Goal: Task Accomplishment & Management: Use online tool/utility

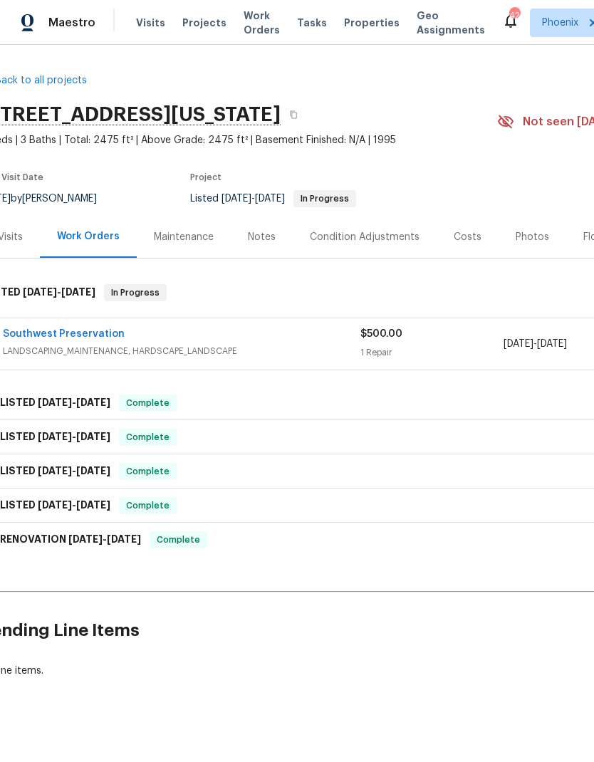
scroll to position [0, 19]
click at [34, 331] on link "Southwest Preservation" at bounding box center [65, 334] width 122 height 10
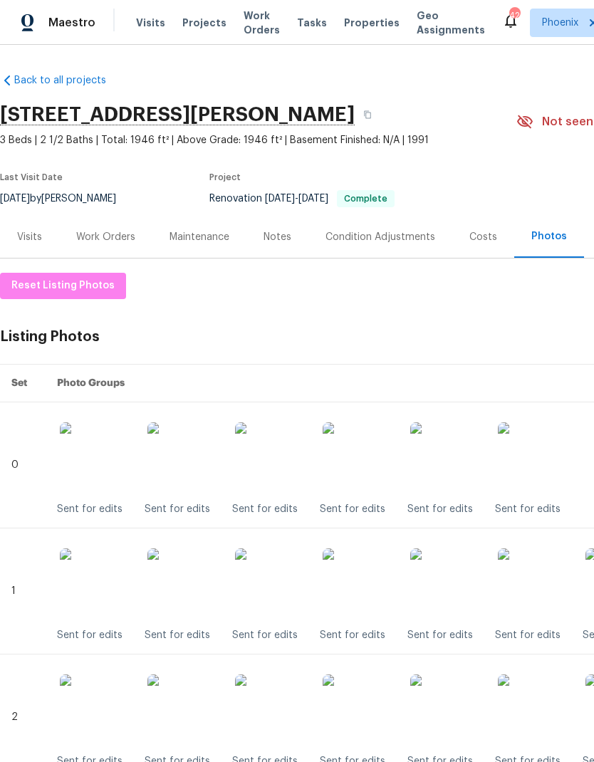
click at [151, 26] on span "Visits" at bounding box center [150, 23] width 29 height 14
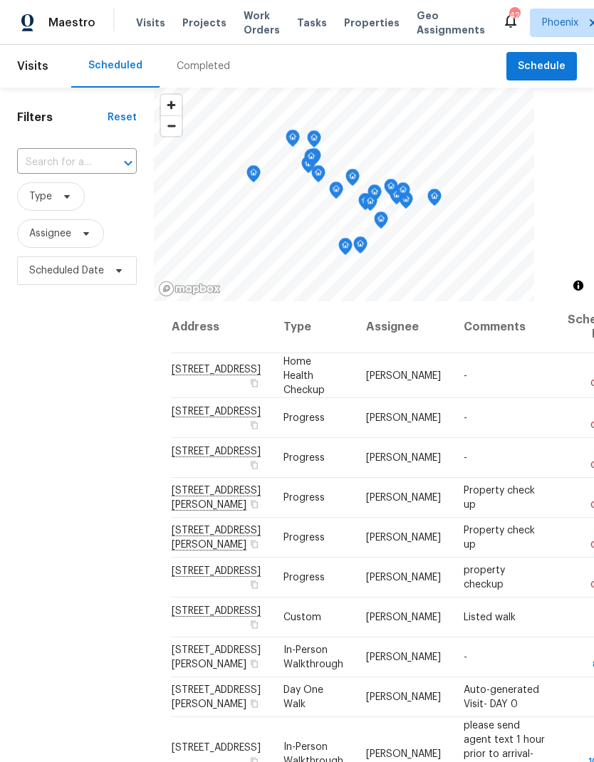
click at [49, 160] on input "text" at bounding box center [57, 163] width 80 height 22
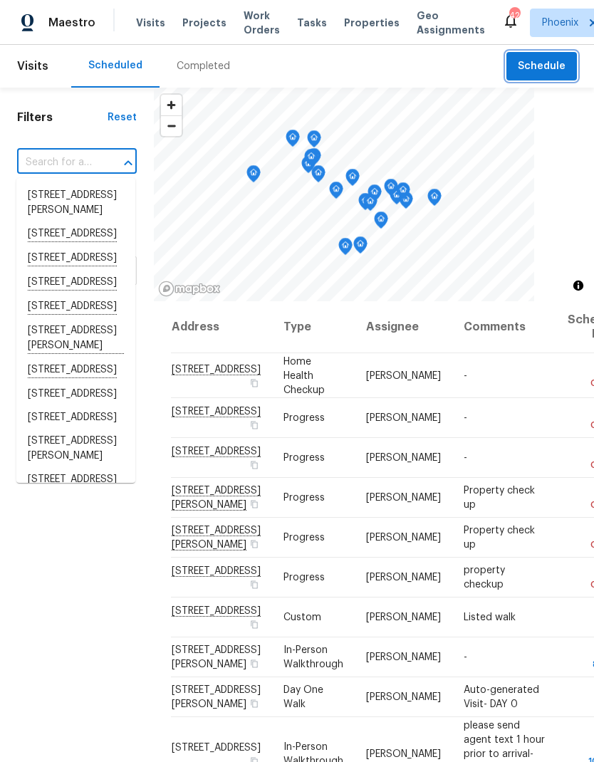
click at [545, 61] on span "Schedule" at bounding box center [542, 67] width 48 height 18
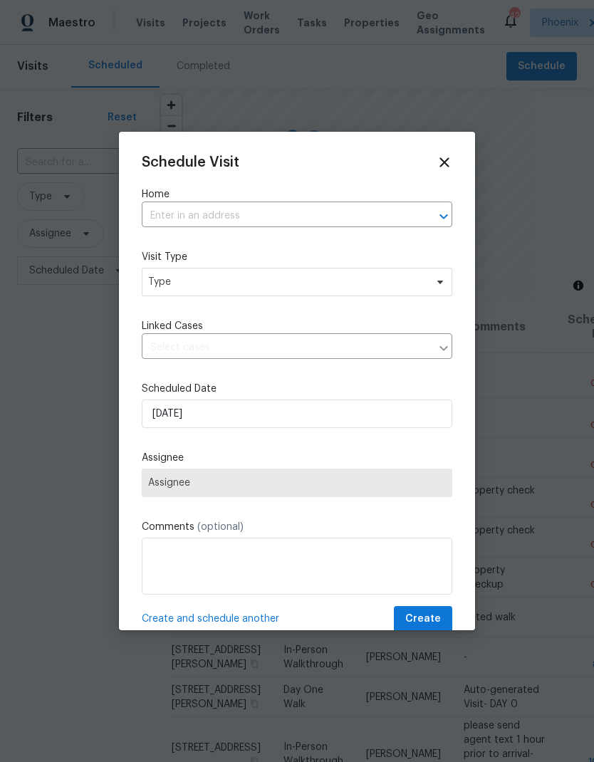
click at [368, 211] on input "text" at bounding box center [277, 216] width 271 height 22
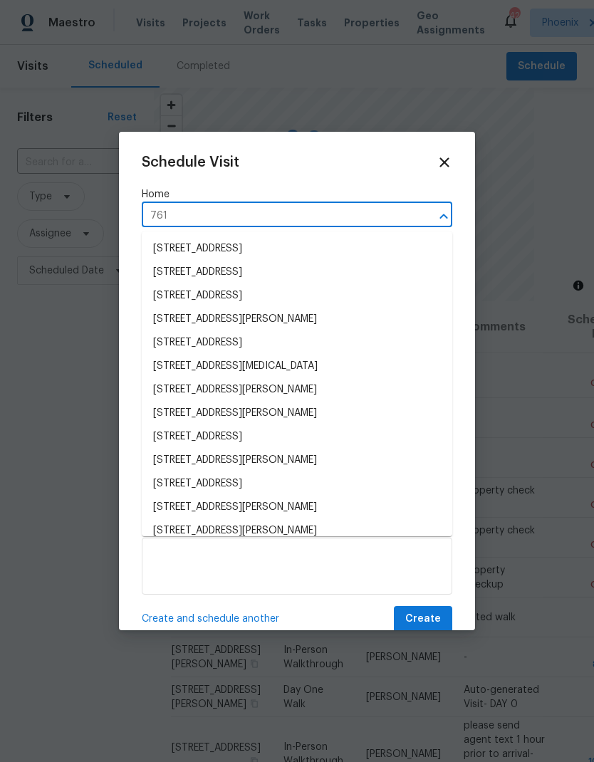
type input "7616"
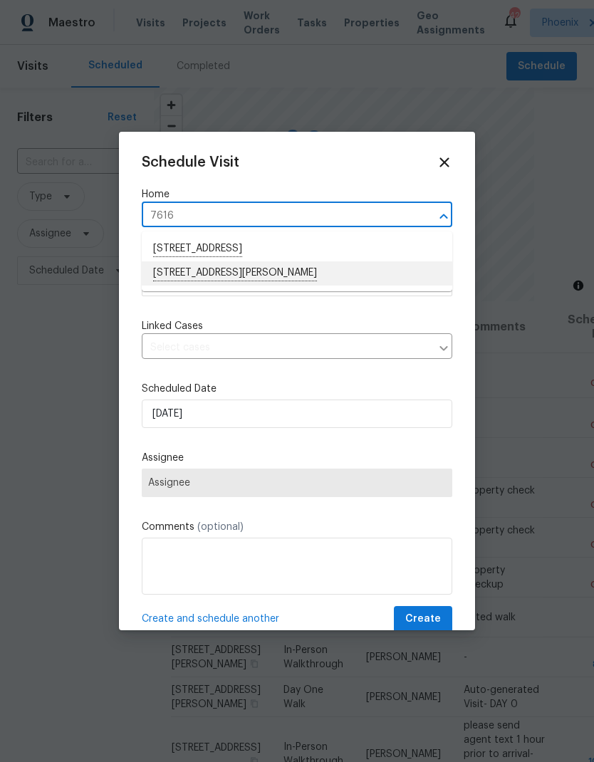
click at [294, 270] on li "7616 E Mawson Rd, Mesa, AZ 85207" at bounding box center [297, 273] width 311 height 24
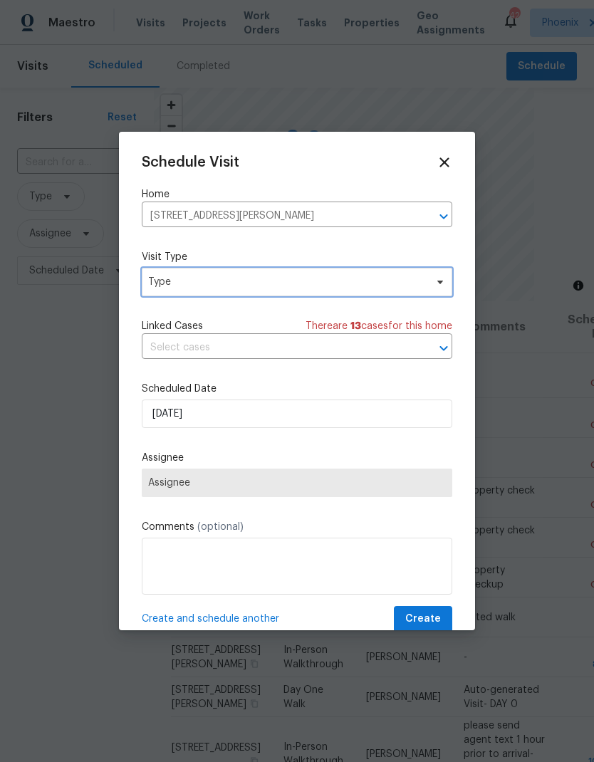
click at [323, 286] on span "Type" at bounding box center [286, 282] width 277 height 14
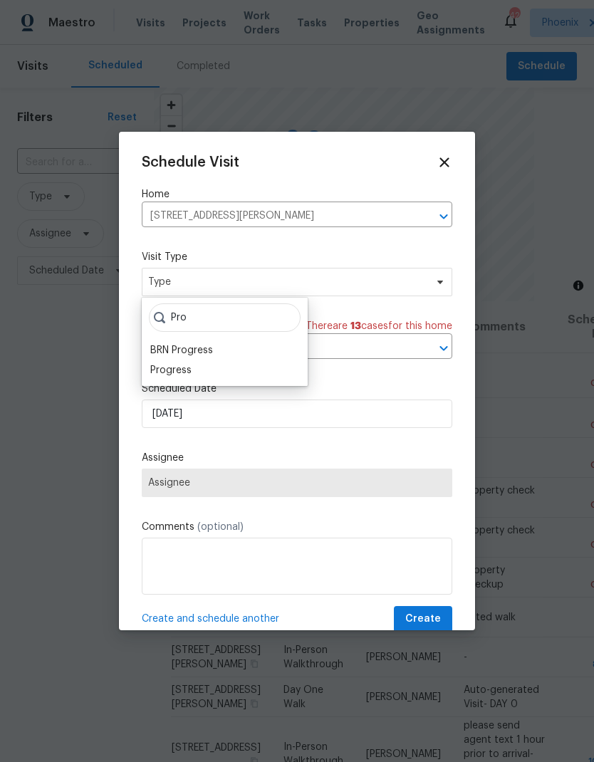
type input "Pro"
click at [180, 370] on div "Progress" at bounding box center [170, 370] width 41 height 14
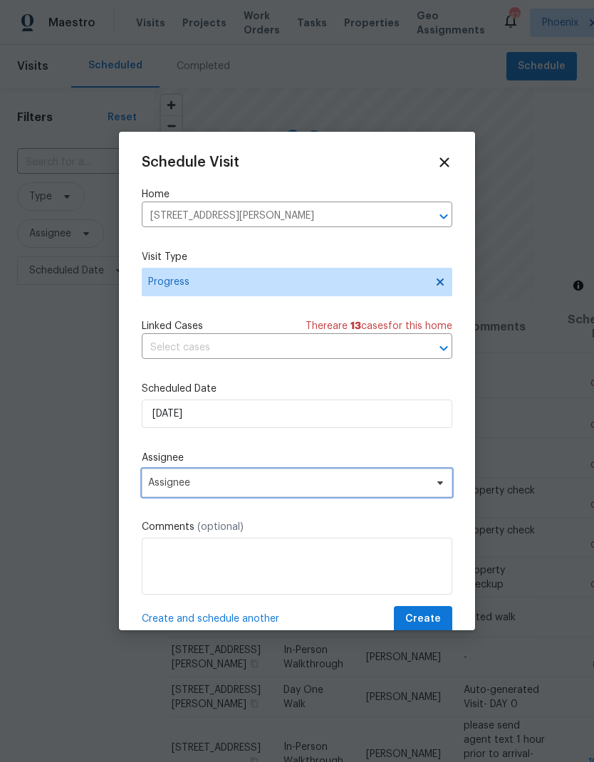
click at [238, 489] on span "Assignee" at bounding box center [287, 482] width 279 height 11
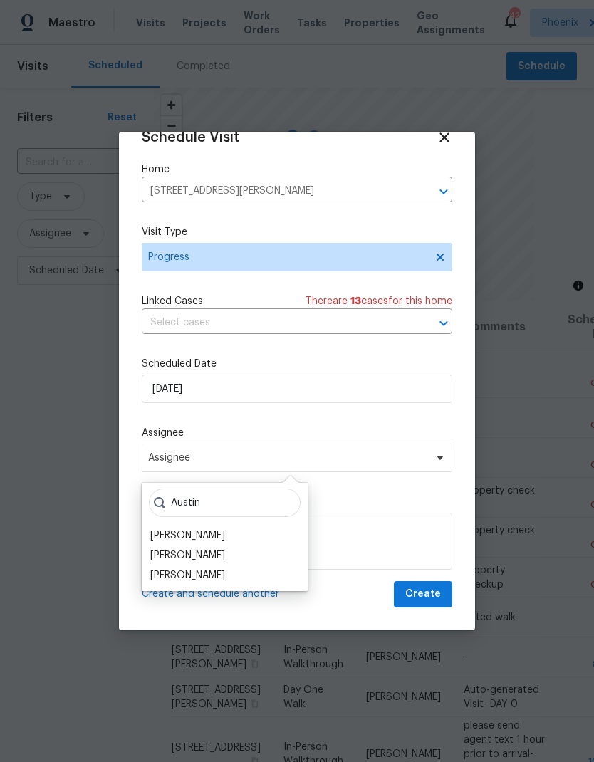
scroll to position [28, 0]
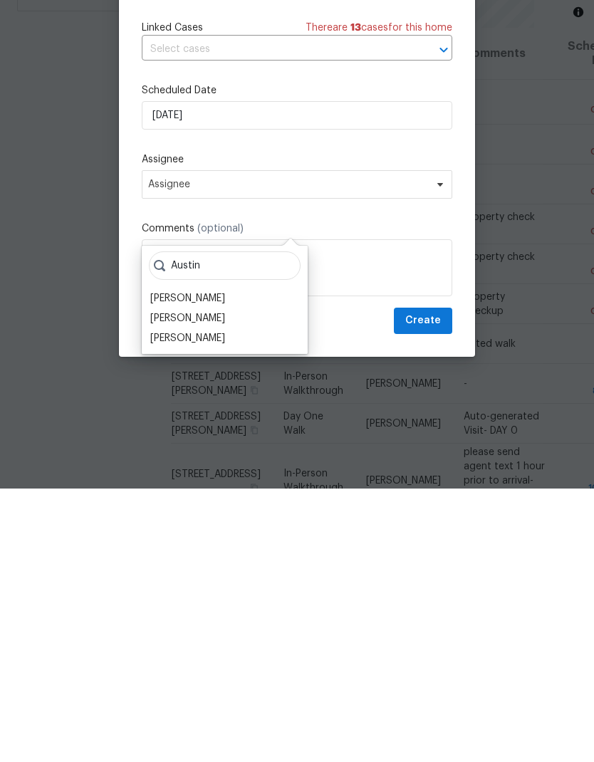
type input "Austin"
click at [183, 565] on div "[PERSON_NAME]" at bounding box center [187, 572] width 75 height 14
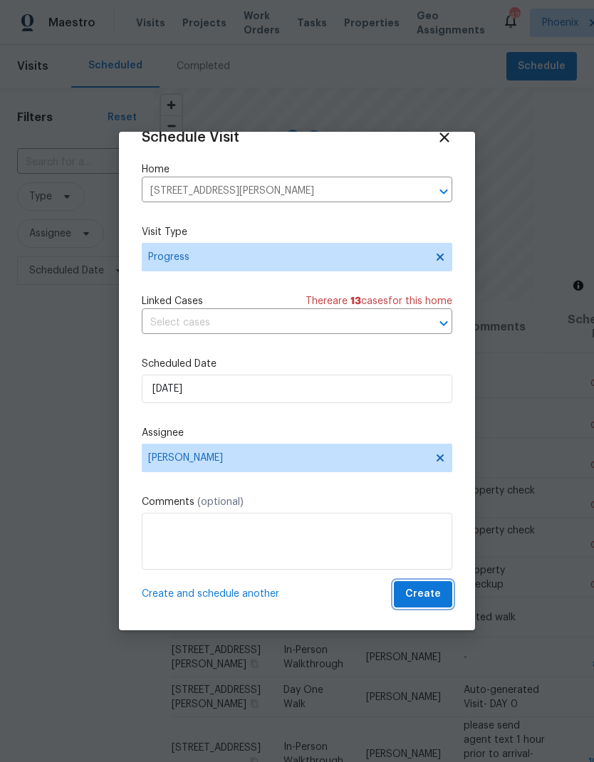
click at [436, 594] on span "Create" at bounding box center [423, 595] width 36 height 18
